Goal: Find specific page/section: Find specific page/section

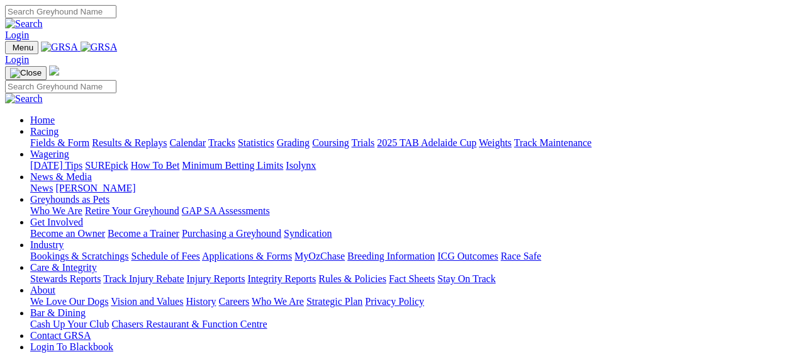
click at [59, 126] on link "Racing" at bounding box center [44, 131] width 28 height 11
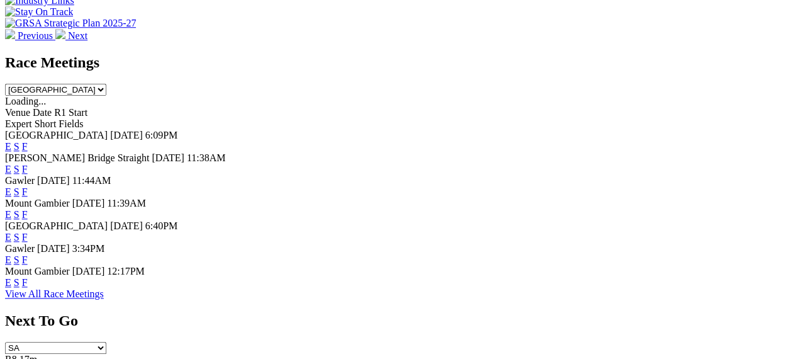
scroll to position [526, 0]
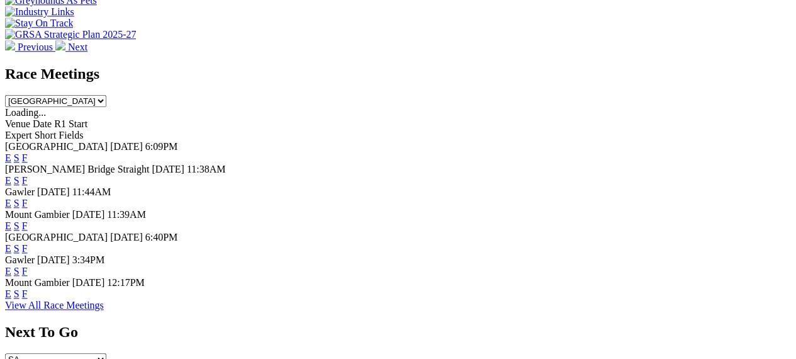
click at [104, 309] on link "View All Race Meetings" at bounding box center [54, 305] width 99 height 11
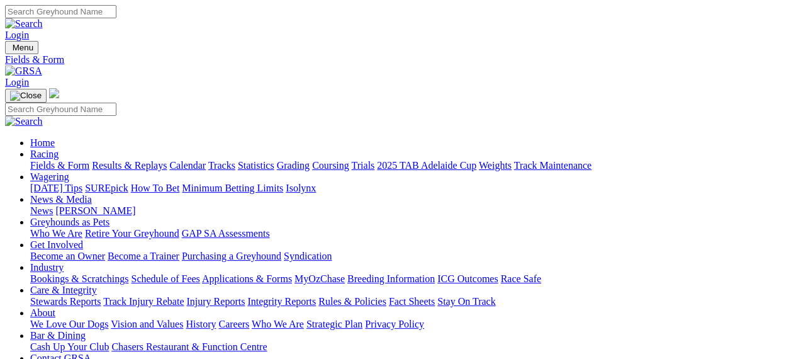
click at [206, 160] on link "Calendar" at bounding box center [187, 165] width 37 height 11
